Goal: Find specific page/section: Find specific page/section

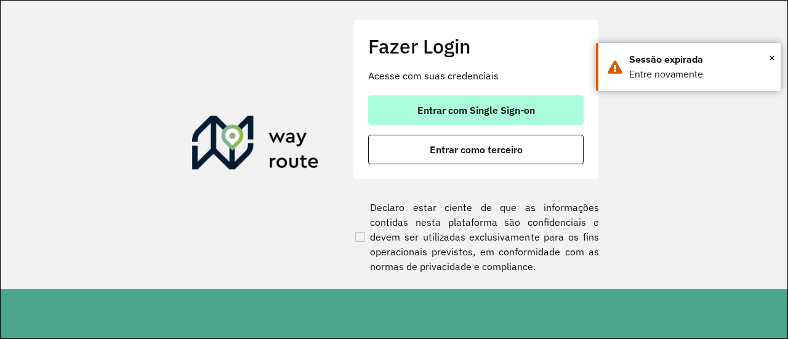
click at [511, 101] on button "Entrar com Single Sign-on" at bounding box center [476, 110] width 216 height 30
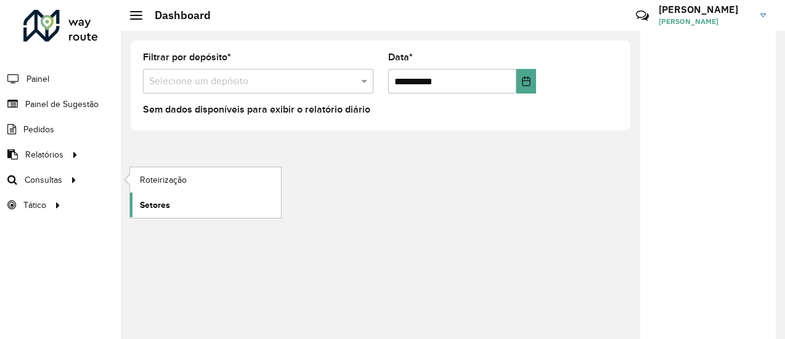
click at [158, 204] on span "Setores" at bounding box center [155, 205] width 30 height 13
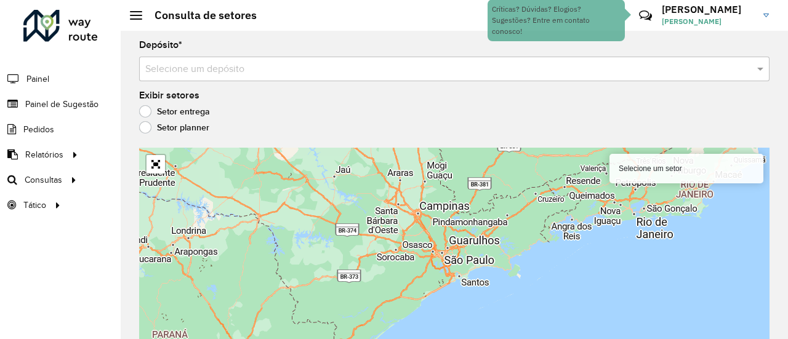
click at [151, 134] on div "Setor planner" at bounding box center [454, 130] width 631 height 15
click at [147, 123] on label "Setor planner" at bounding box center [174, 127] width 70 height 12
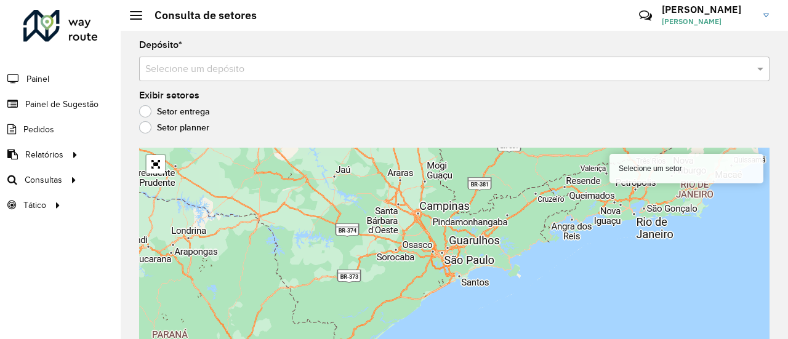
click at [150, 115] on label "Setor entrega" at bounding box center [174, 111] width 71 height 12
click at [604, 74] on input "text" at bounding box center [442, 69] width 594 height 15
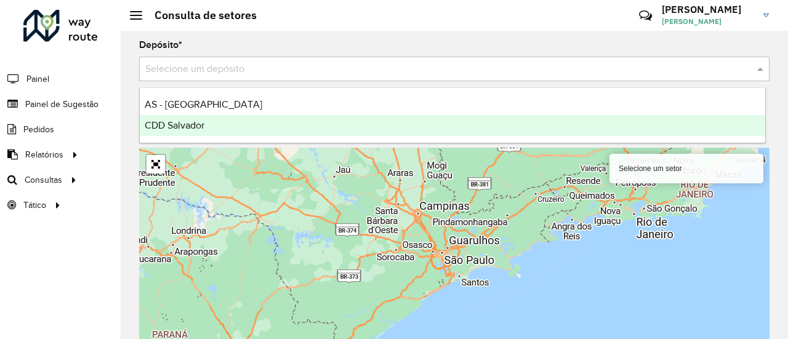
click at [299, 119] on div "CDD Salvador" at bounding box center [453, 125] width 626 height 21
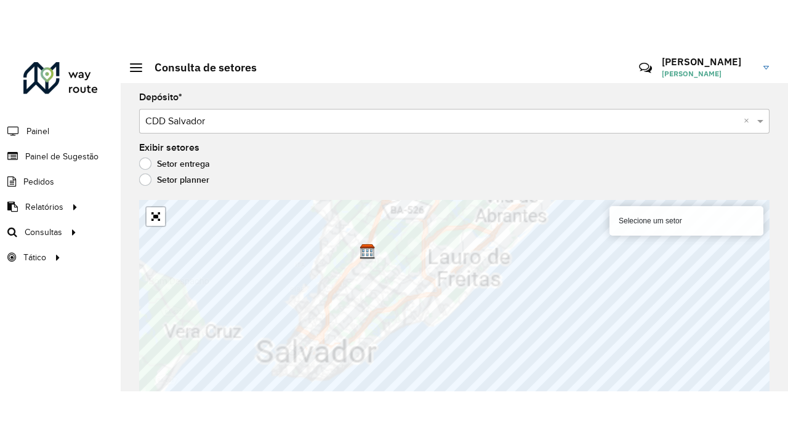
scroll to position [11, 0]
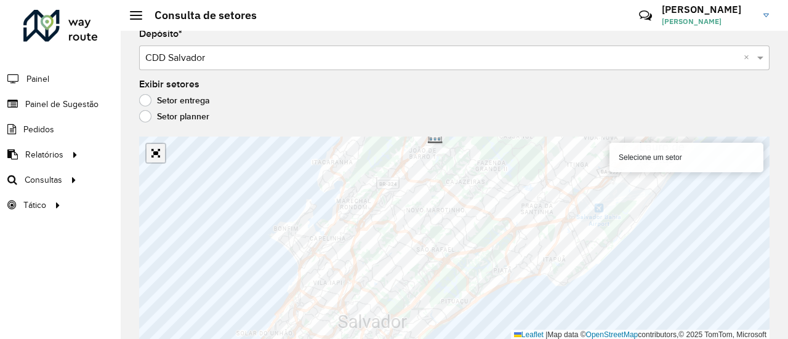
click at [163, 153] on link "Abrir mapa em tela cheia" at bounding box center [156, 153] width 18 height 18
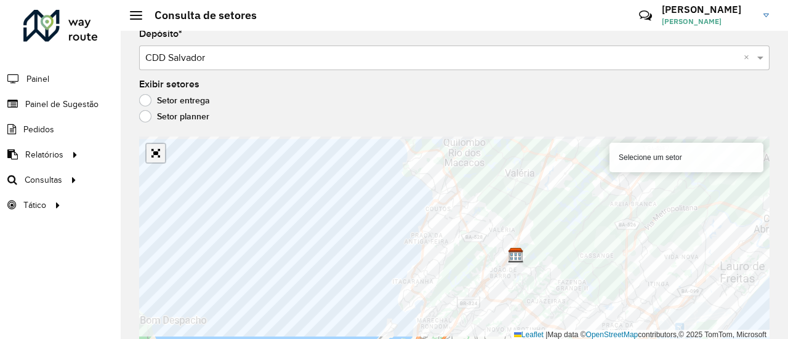
scroll to position [0, 0]
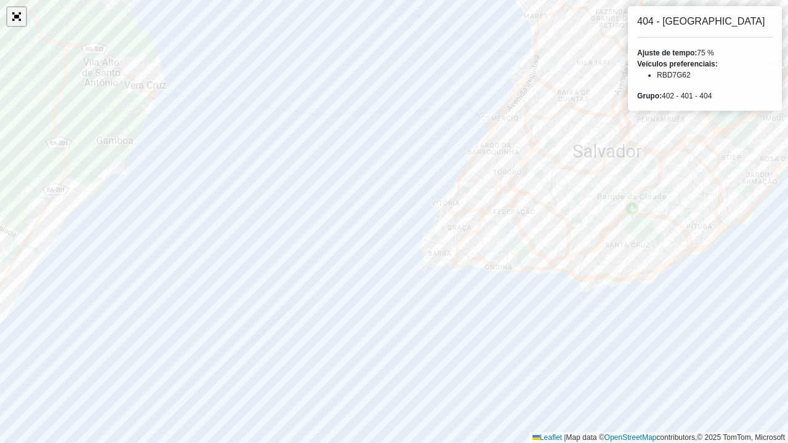
click at [14, 22] on link "Abrir mapa em tela cheia" at bounding box center [16, 16] width 18 height 18
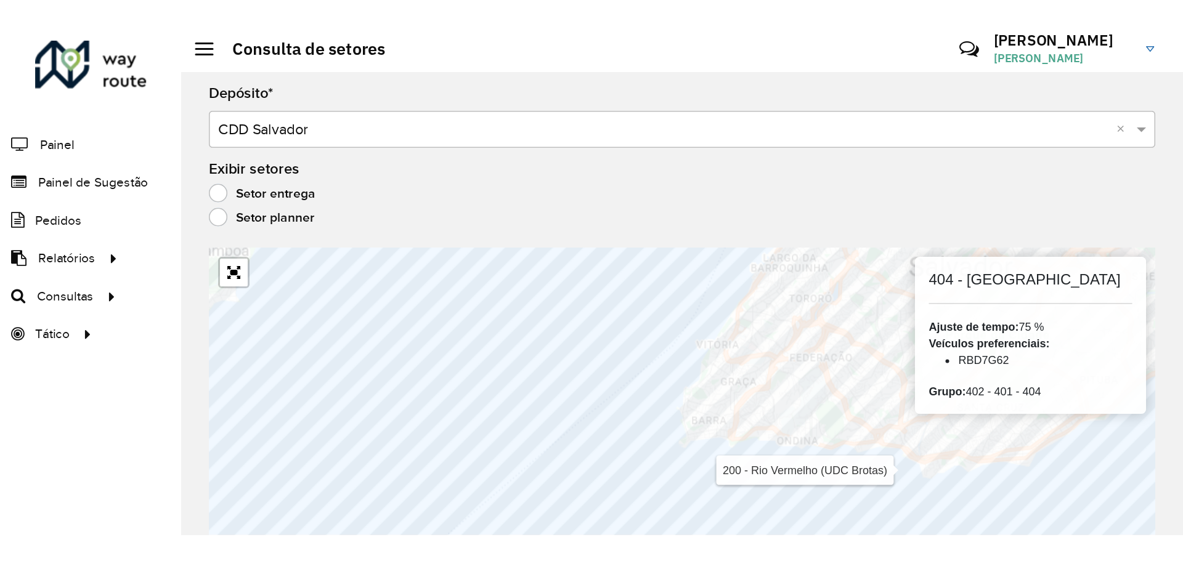
scroll to position [11, 0]
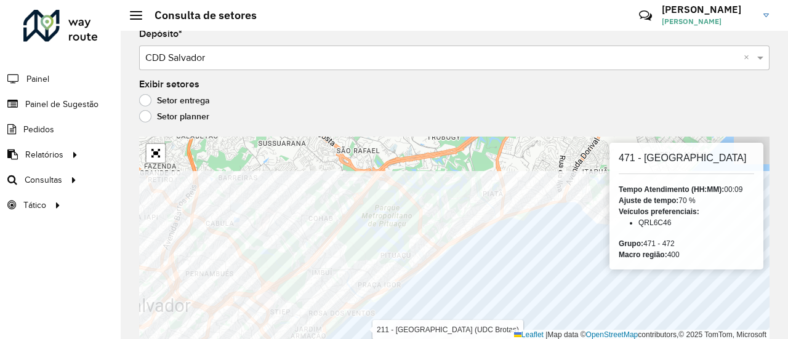
click at [361, 339] on html "Aguarde... Pop-up bloqueado! Seu navegador bloqueou automáticamente a abertura …" at bounding box center [394, 169] width 788 height 339
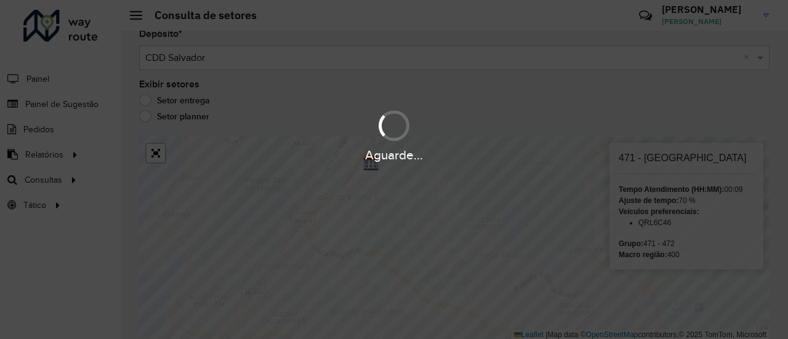
click at [488, 192] on div "Aguarde..." at bounding box center [394, 169] width 788 height 339
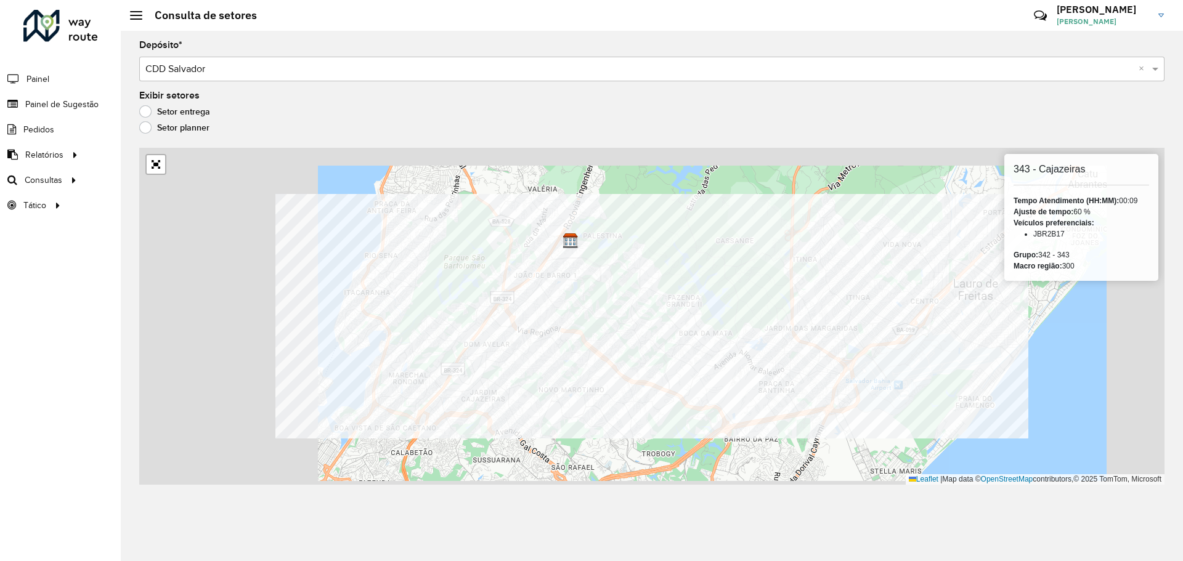
scroll to position [0, 0]
